Goal: Check status: Check status

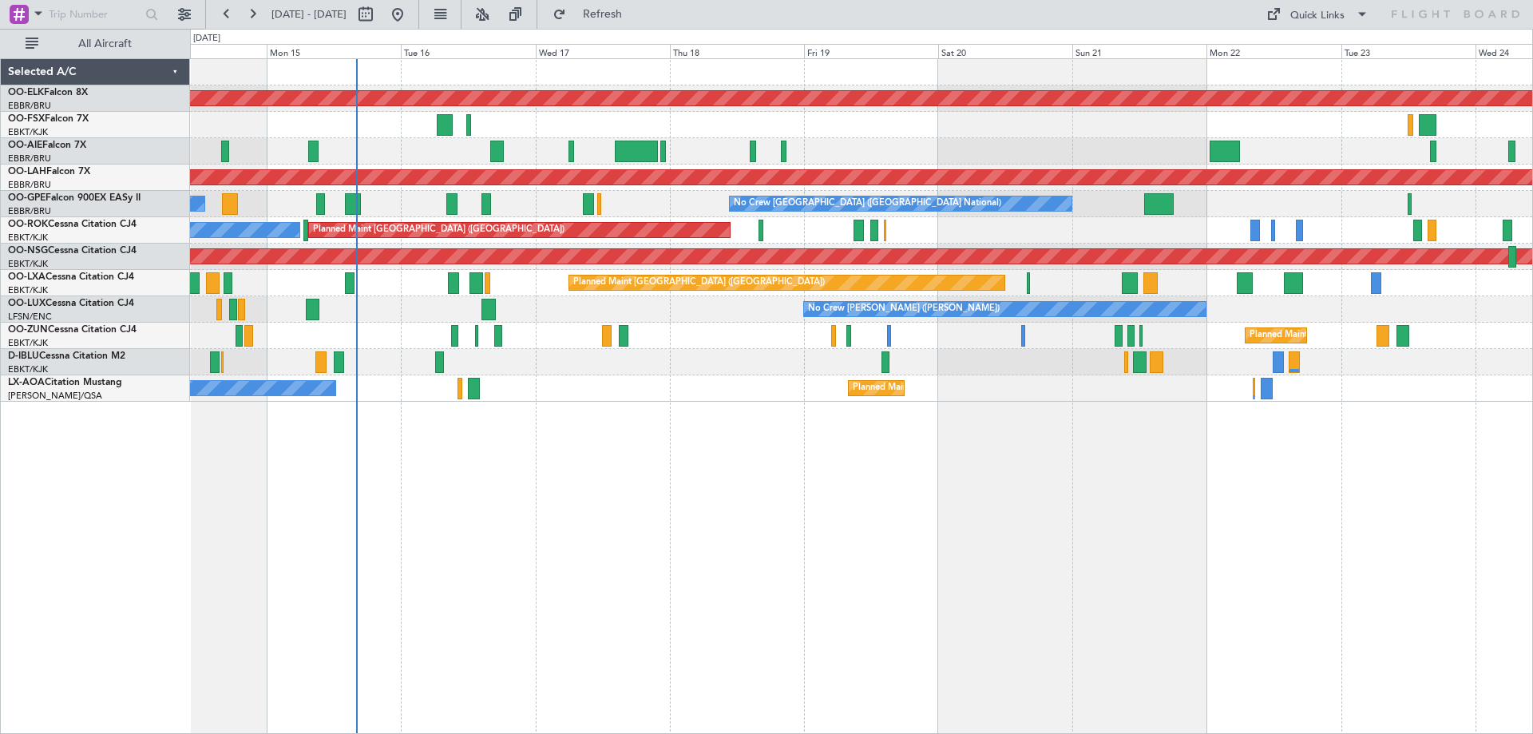
click at [406, 242] on div "Planned Maint Kortrijk-[GEOGRAPHIC_DATA] Planned Maint [GEOGRAPHIC_DATA] ([GEOG…" at bounding box center [861, 230] width 1342 height 343
click at [495, 11] on button at bounding box center [483, 15] width 26 height 26
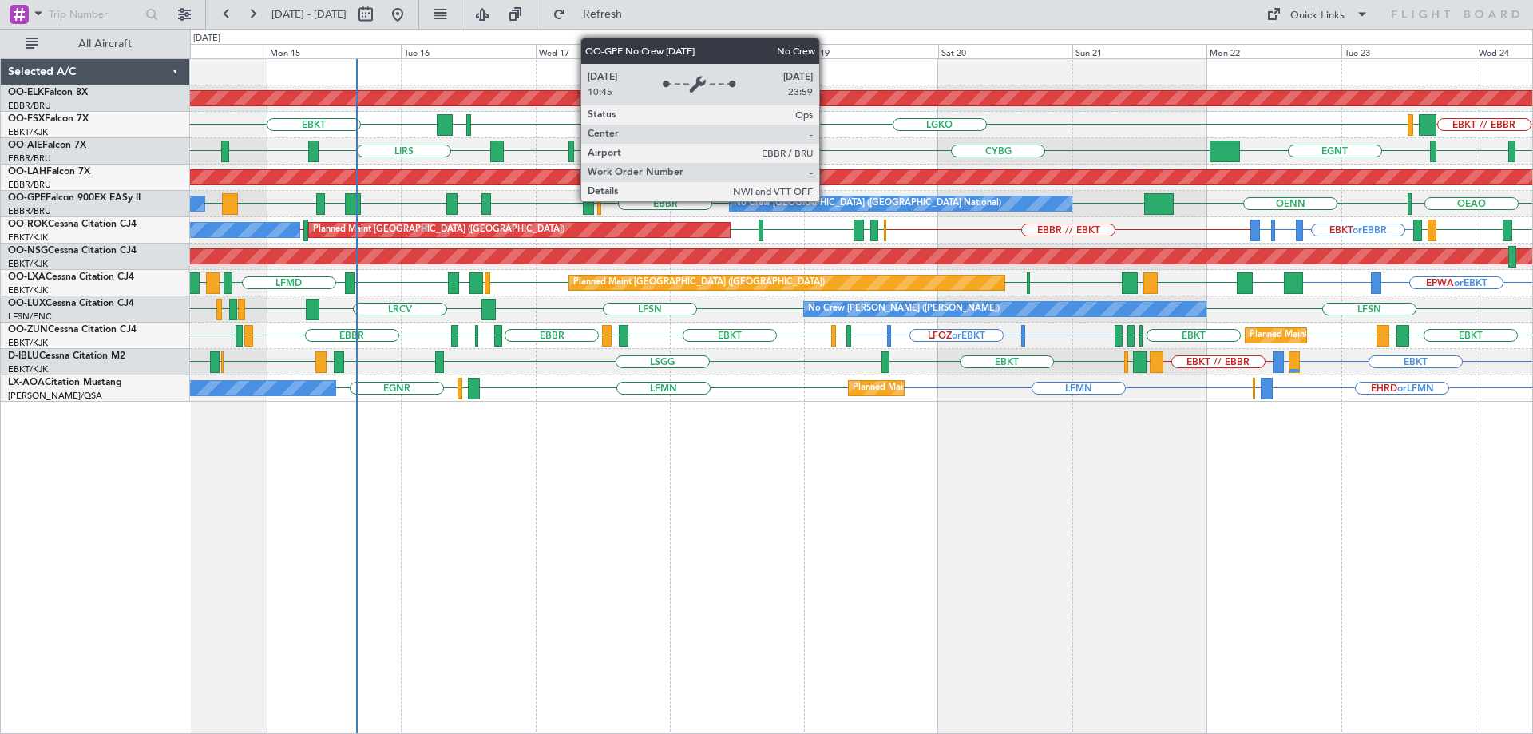
click at [827, 200] on div "No Crew [GEOGRAPHIC_DATA] ([GEOGRAPHIC_DATA] National)" at bounding box center [868, 204] width 268 height 24
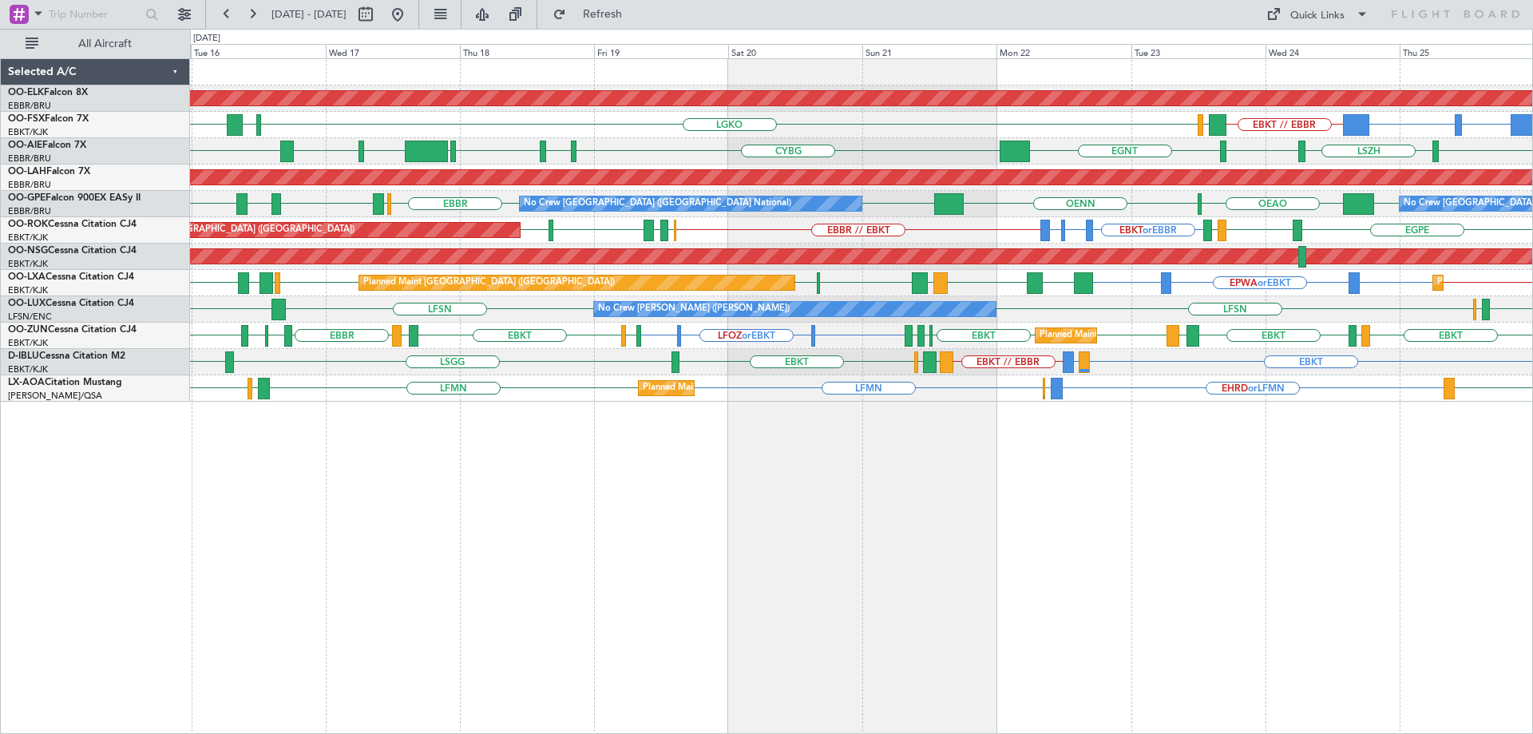
click at [1015, 370] on div "Planned Maint Kortrijk-[GEOGRAPHIC_DATA] BGBW or EBKT BGGH or EBKT EBKT // EBBR…" at bounding box center [861, 230] width 1342 height 343
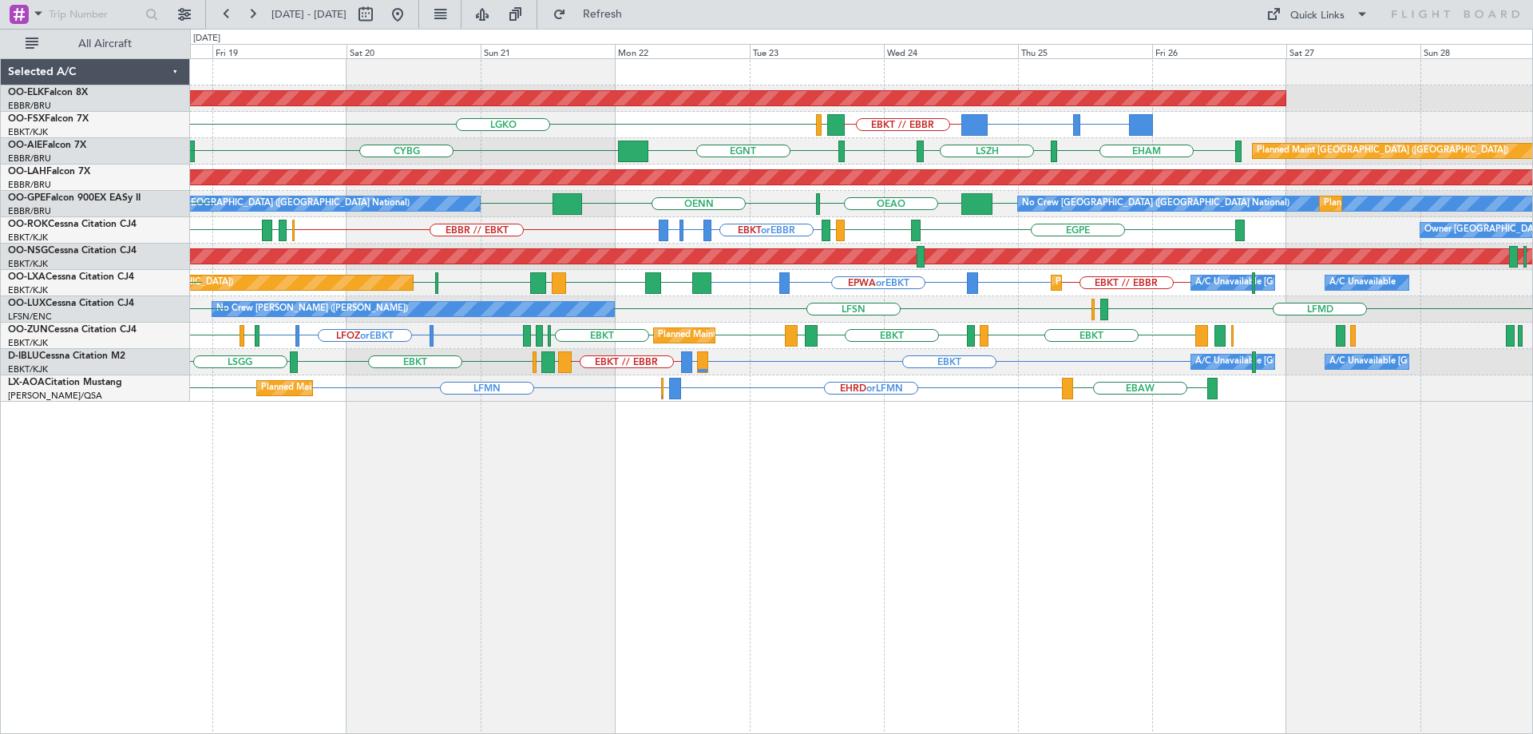
click at [855, 282] on div "Planned Maint Kortrijk-[GEOGRAPHIC_DATA] BGBW or EBKT BGGH or EBKT EBKT // EBBR…" at bounding box center [861, 230] width 1342 height 343
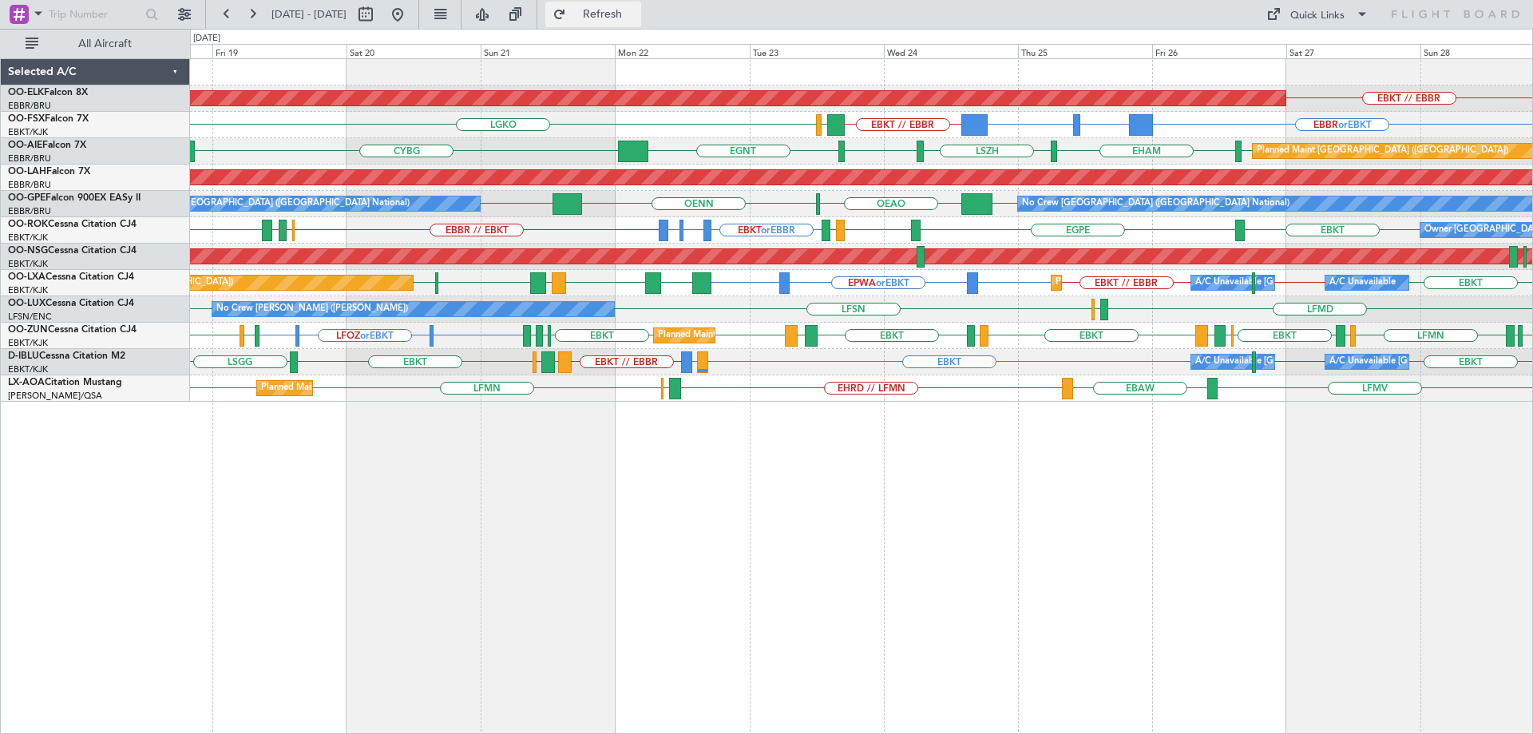
click at [636, 16] on span "Refresh" at bounding box center [602, 14] width 67 height 11
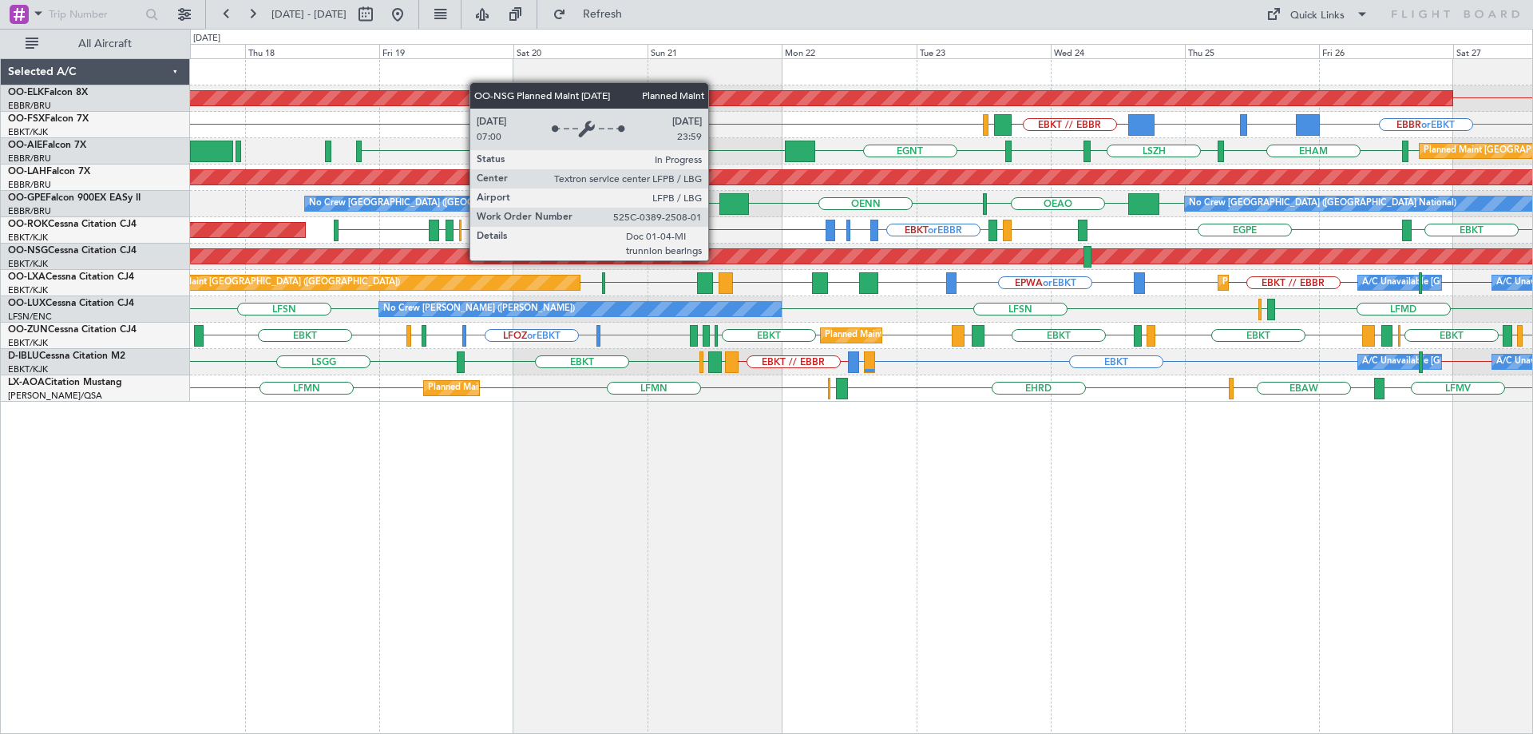
click at [882, 255] on div "Planned Maint [GEOGRAPHIC_DATA] ([GEOGRAPHIC_DATA])" at bounding box center [418, 256] width 3141 height 14
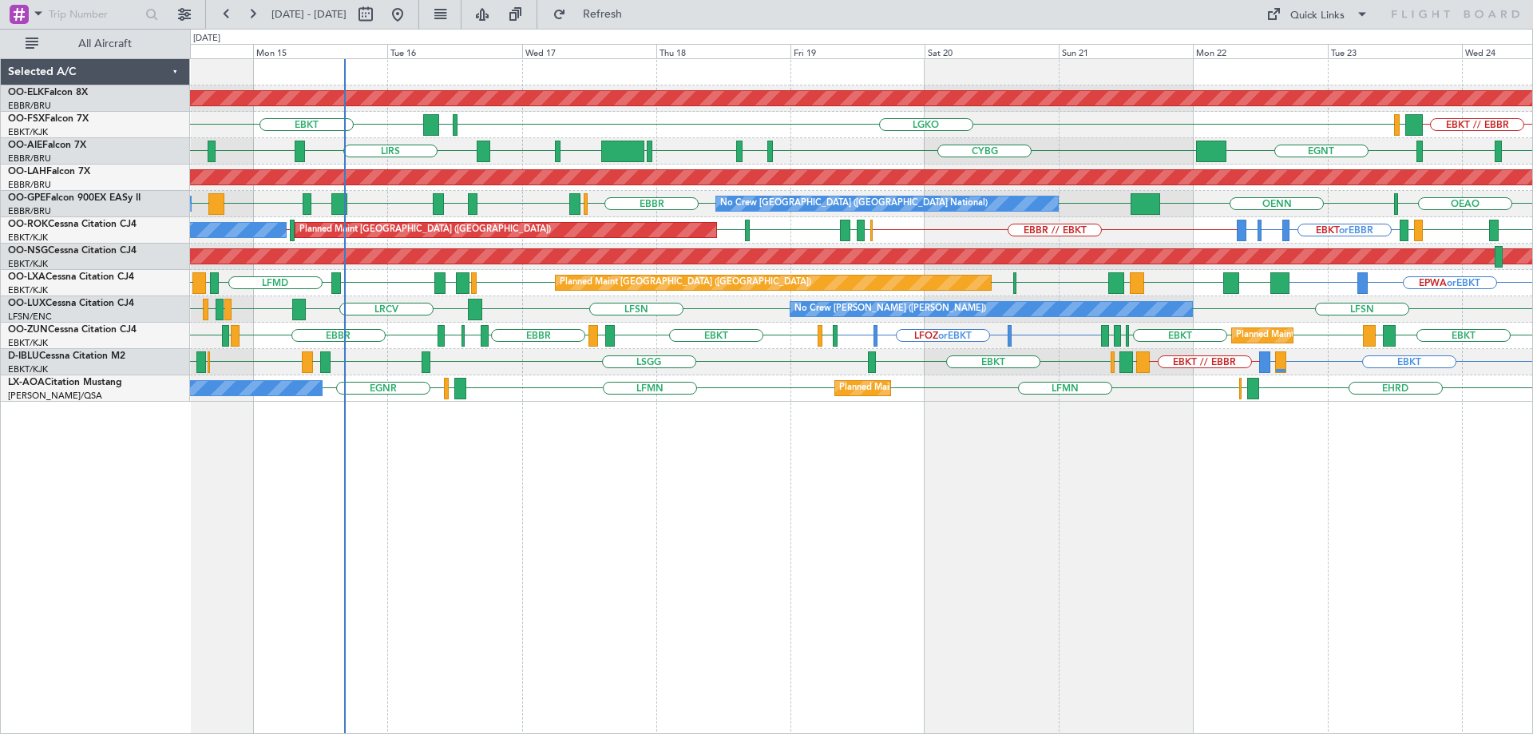
click at [984, 266] on div "Planned Maint [GEOGRAPHIC_DATA] ([GEOGRAPHIC_DATA])" at bounding box center [861, 257] width 1342 height 26
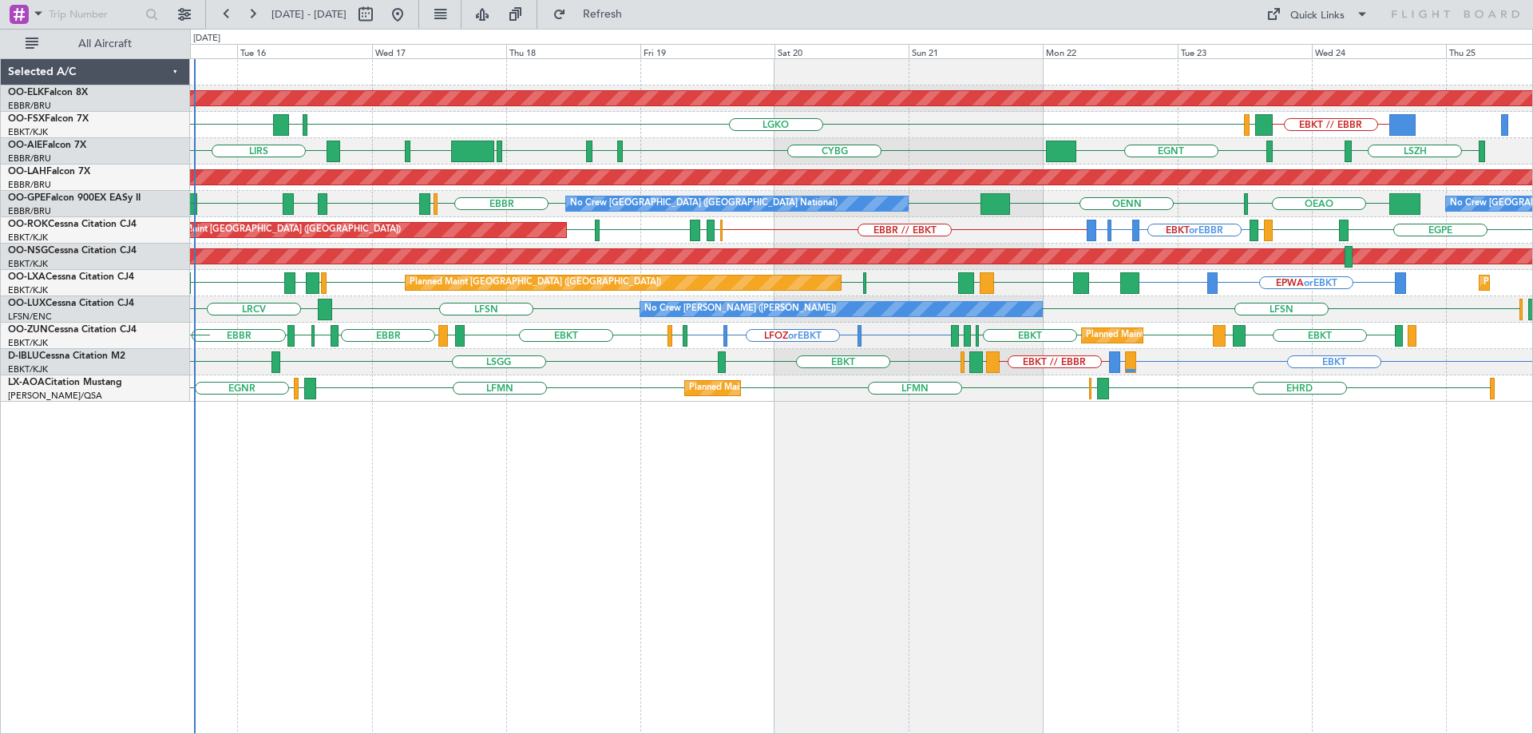
click at [1130, 297] on div "Planned Maint Kortrijk-[GEOGRAPHIC_DATA] EBKT // EBBR EBKT LGKO LGAV LGAV [GEOG…" at bounding box center [861, 230] width 1342 height 343
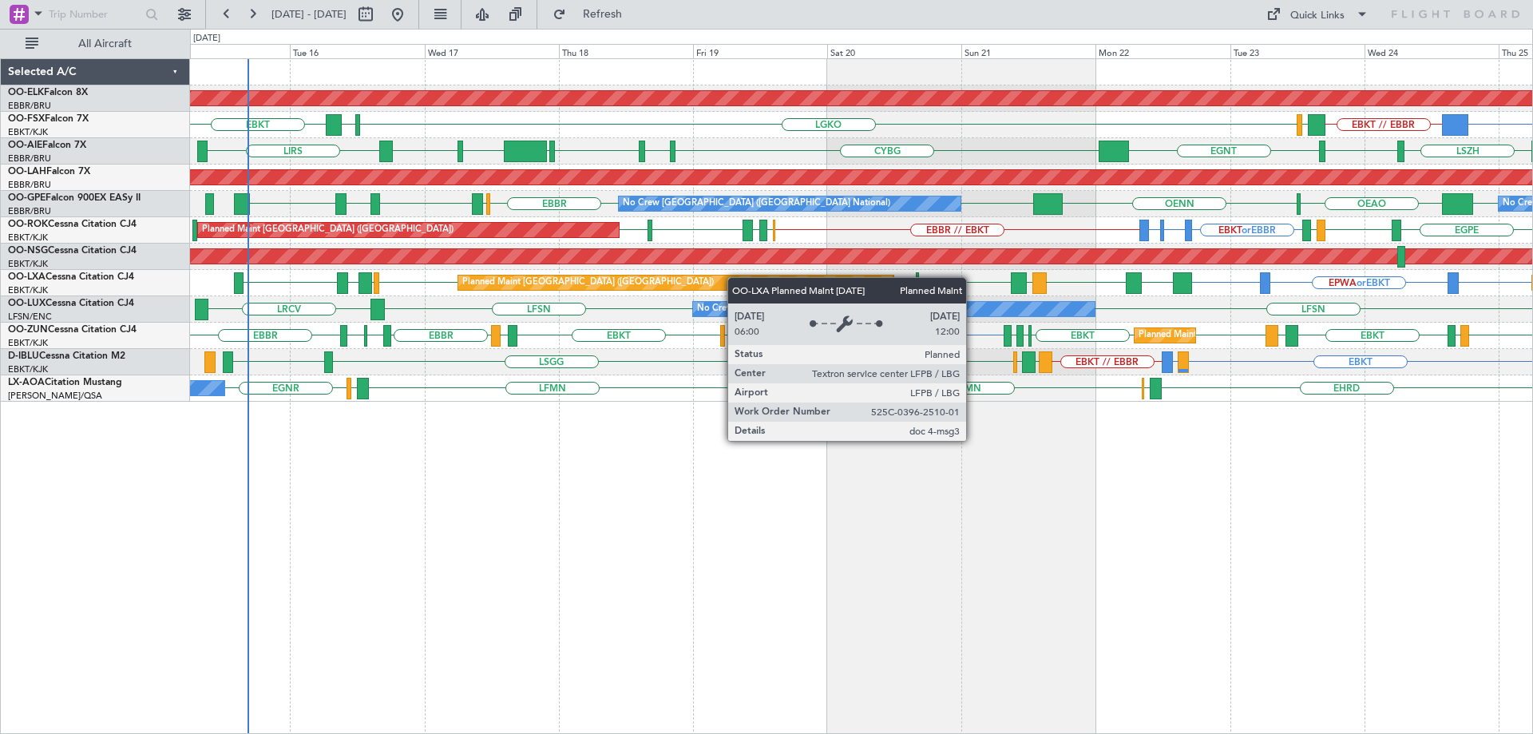
click at [584, 287] on div "Planned Maint Kortrijk-[GEOGRAPHIC_DATA] EBKT // EBBR EBKT LGKO LGAV LGAV BGGH …" at bounding box center [861, 230] width 1342 height 343
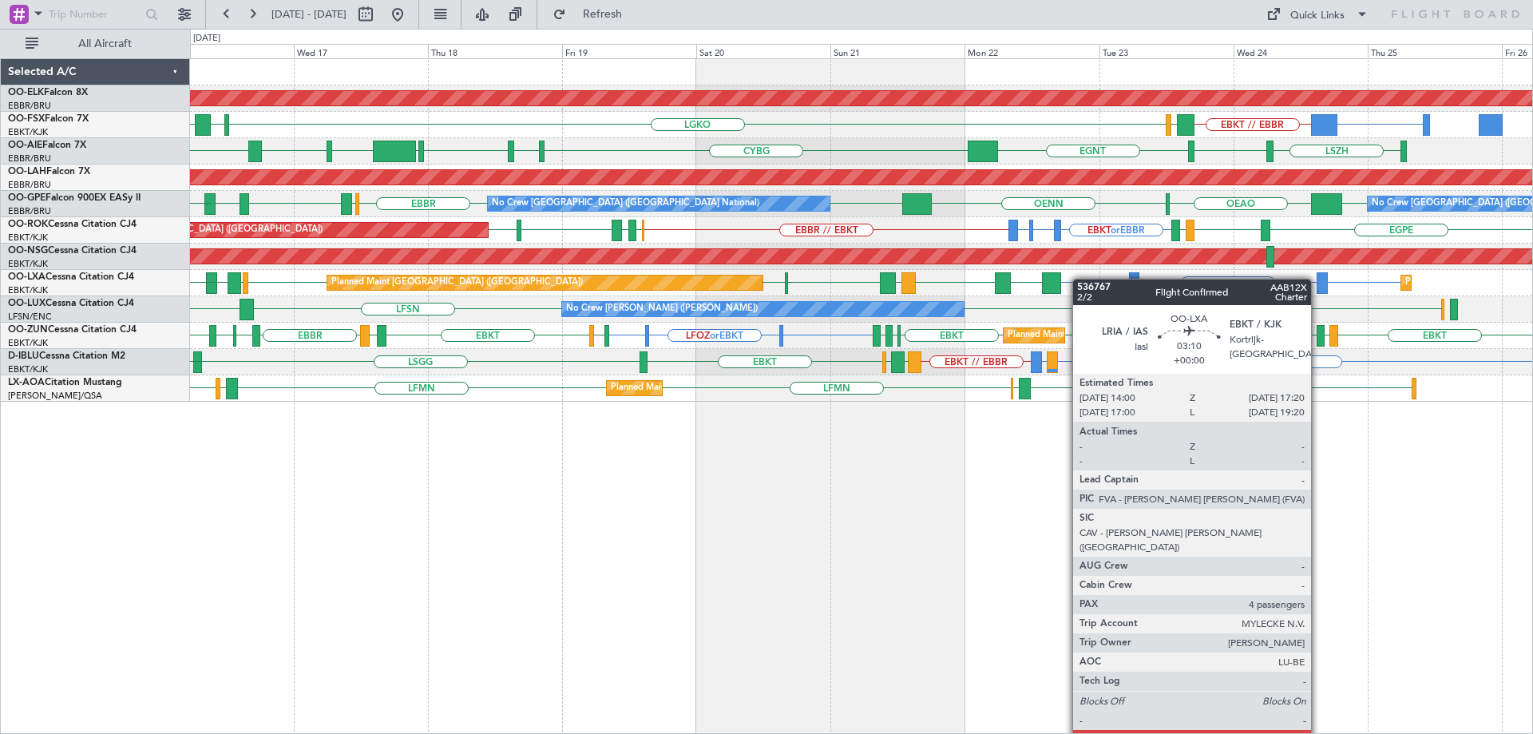
click at [1060, 281] on div "Planned Maint Kortrijk-[GEOGRAPHIC_DATA] BGGH or EBKT EBKT // EBBR LGKO LGAV EB…" at bounding box center [861, 230] width 1342 height 343
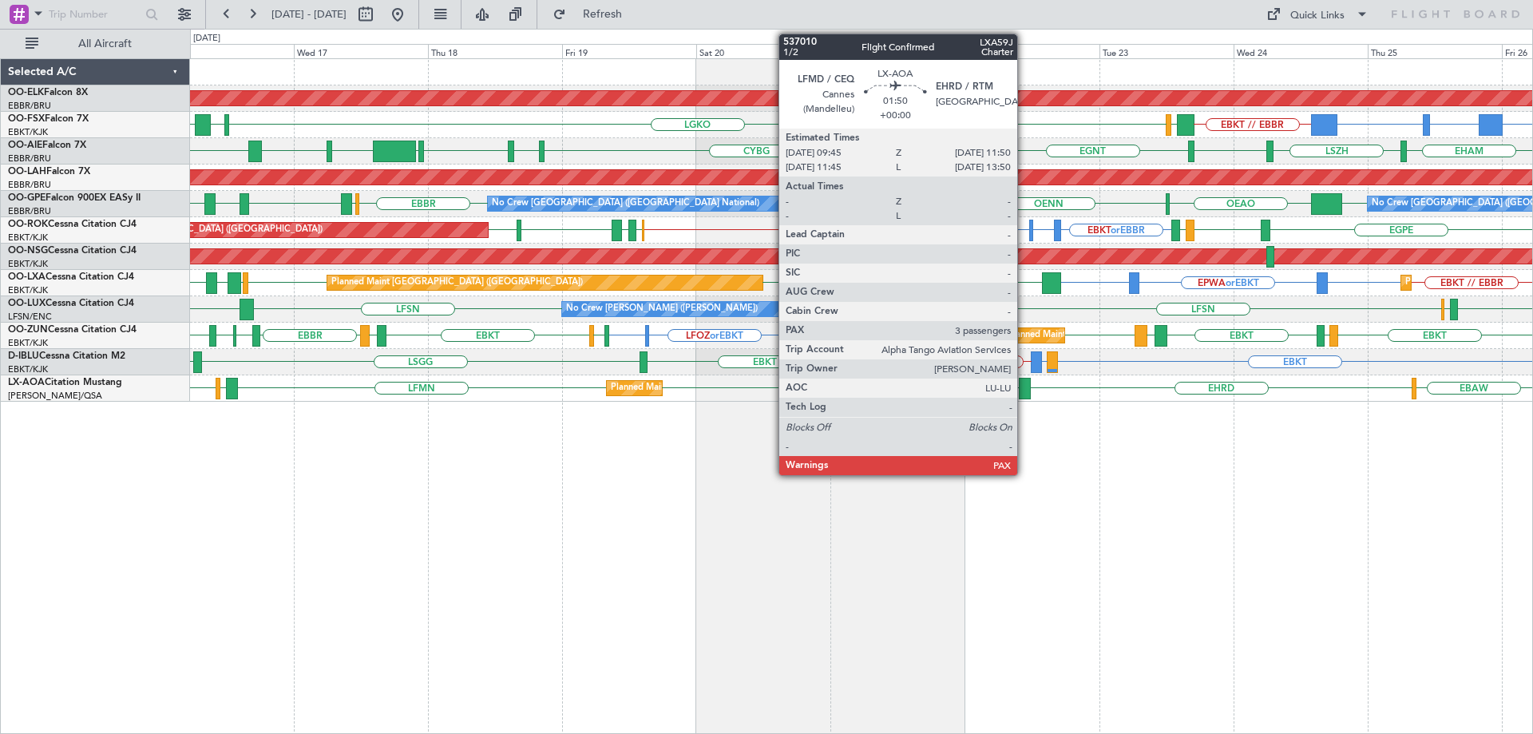
click at [1025, 383] on div at bounding box center [1025, 389] width 12 height 22
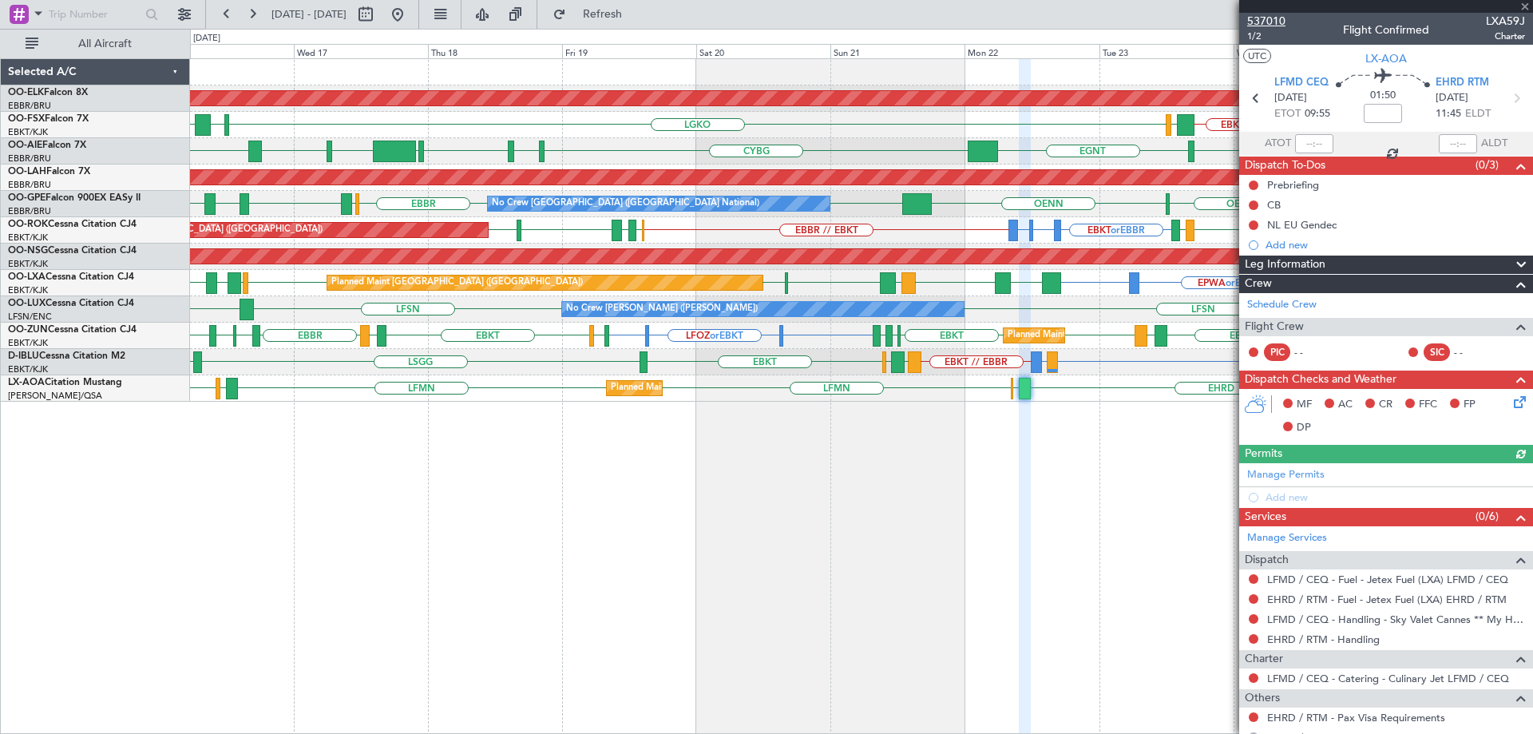
click at [1278, 25] on span "537010" at bounding box center [1266, 21] width 38 height 17
click at [1525, 8] on span at bounding box center [1525, 7] width 16 height 14
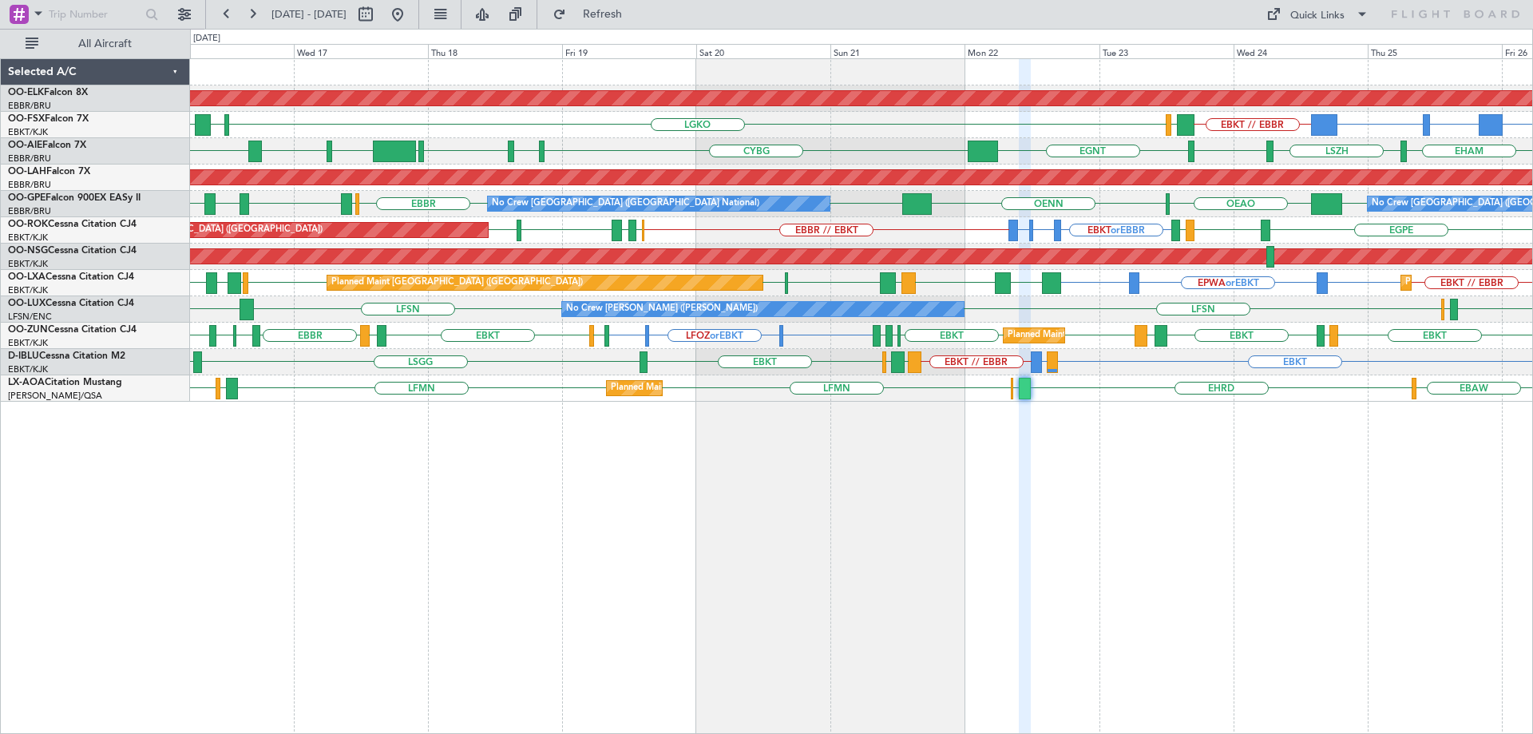
type input "0"
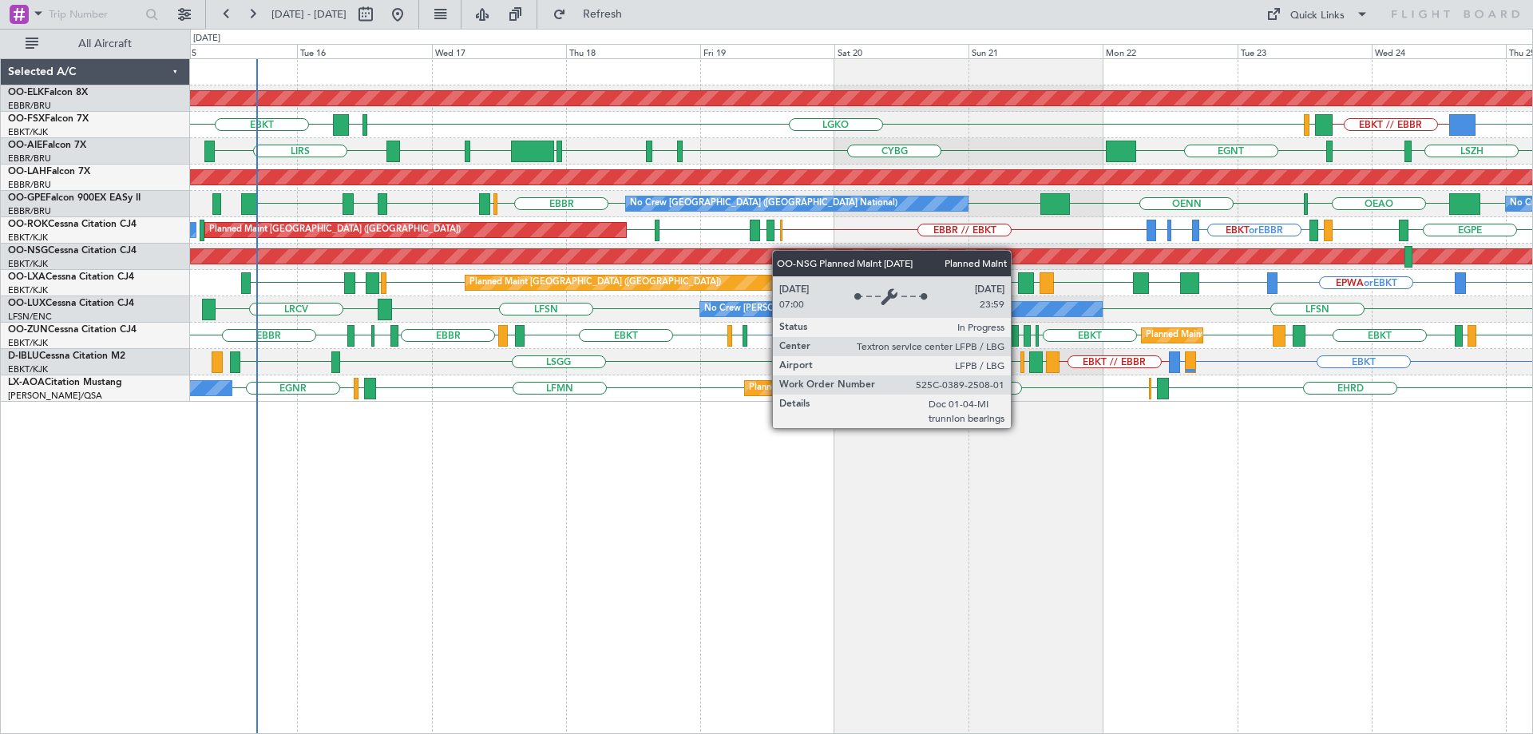
click at [708, 257] on div "Planned Maint Kortrijk-[GEOGRAPHIC_DATA] EBKT // EBBR LGKO LGAV LGAV EBKT BGGH …" at bounding box center [861, 230] width 1342 height 343
